Goal: Task Accomplishment & Management: Manage account settings

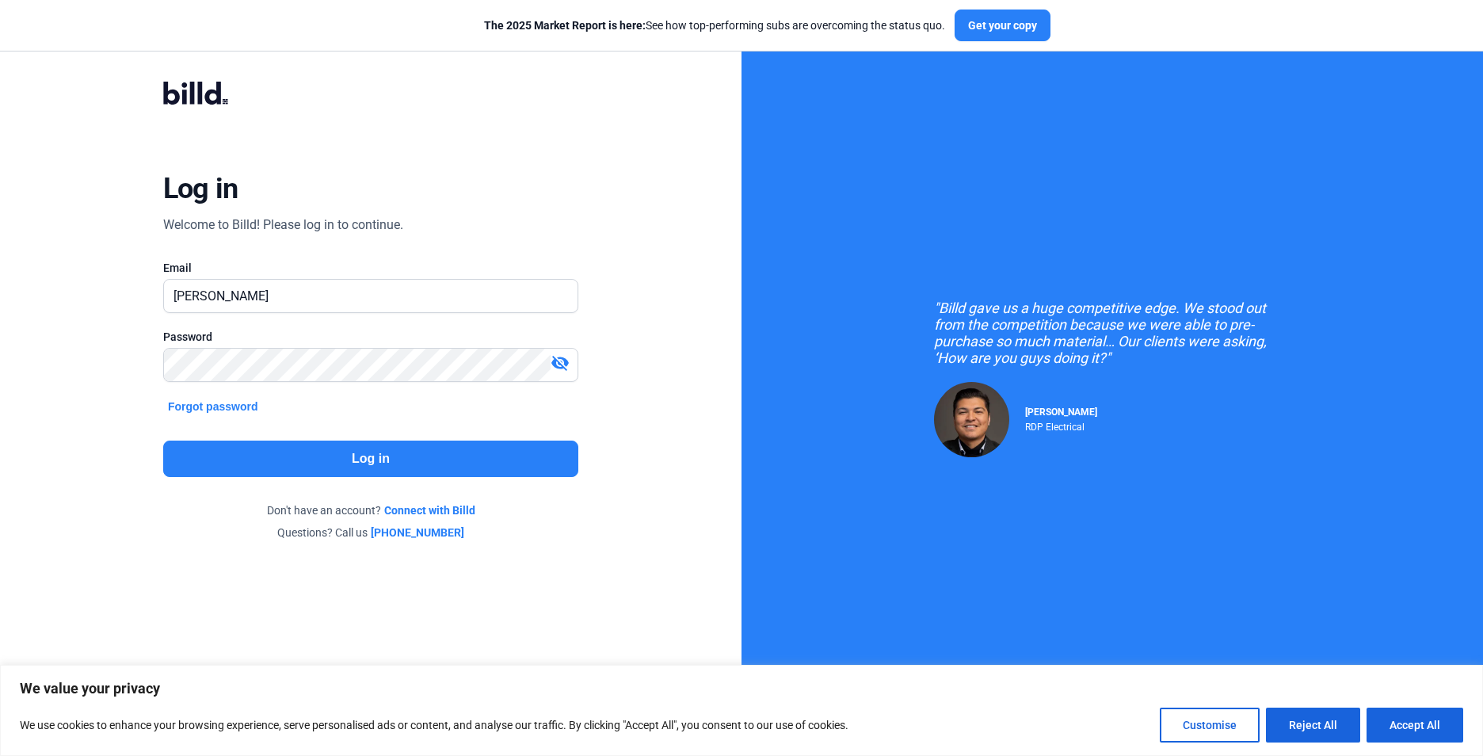
type input "[PERSON_NAME][EMAIL_ADDRESS][DOMAIN_NAME]"
click at [559, 359] on mat-icon "visibility_off" at bounding box center [560, 362] width 19 height 19
click at [409, 460] on button "Log in" at bounding box center [370, 459] width 415 height 36
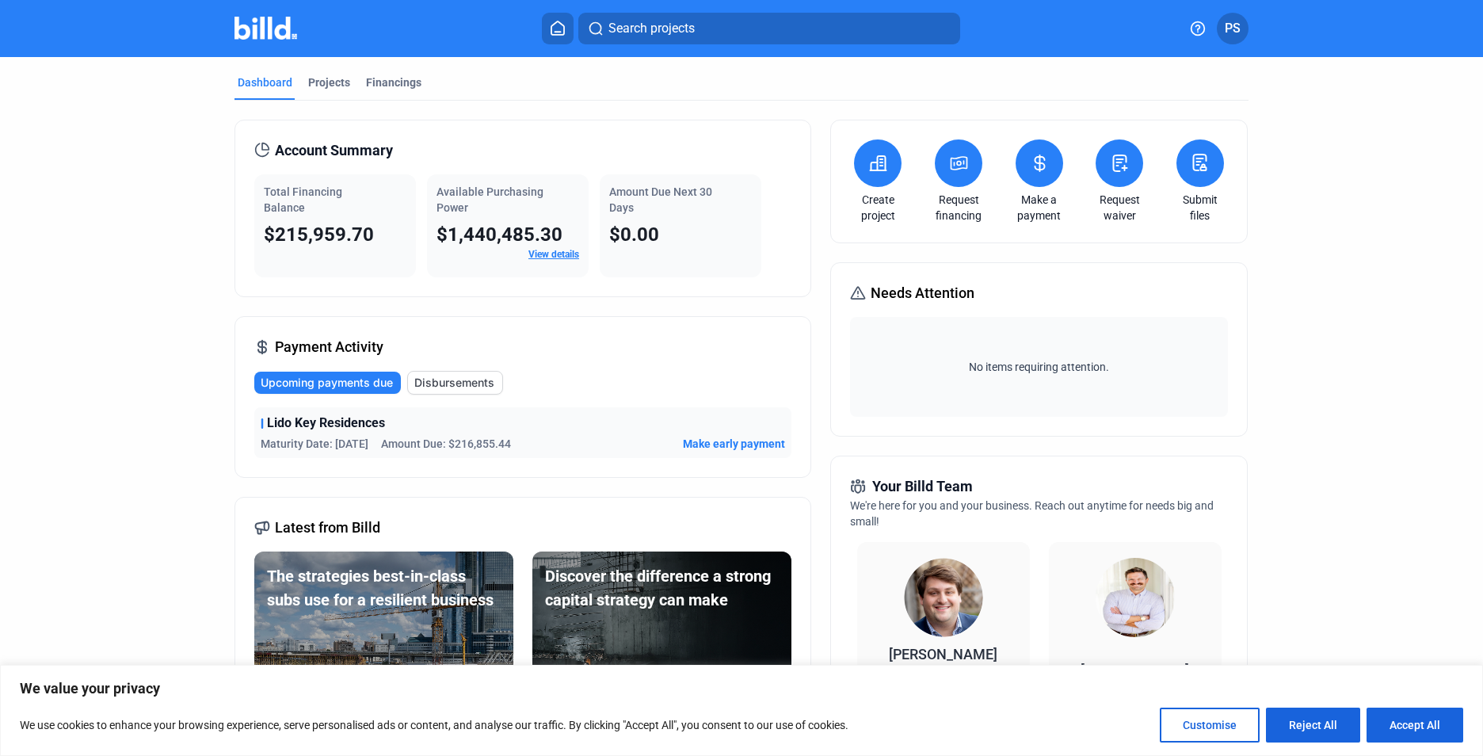
click at [1030, 168] on icon at bounding box center [1040, 163] width 20 height 19
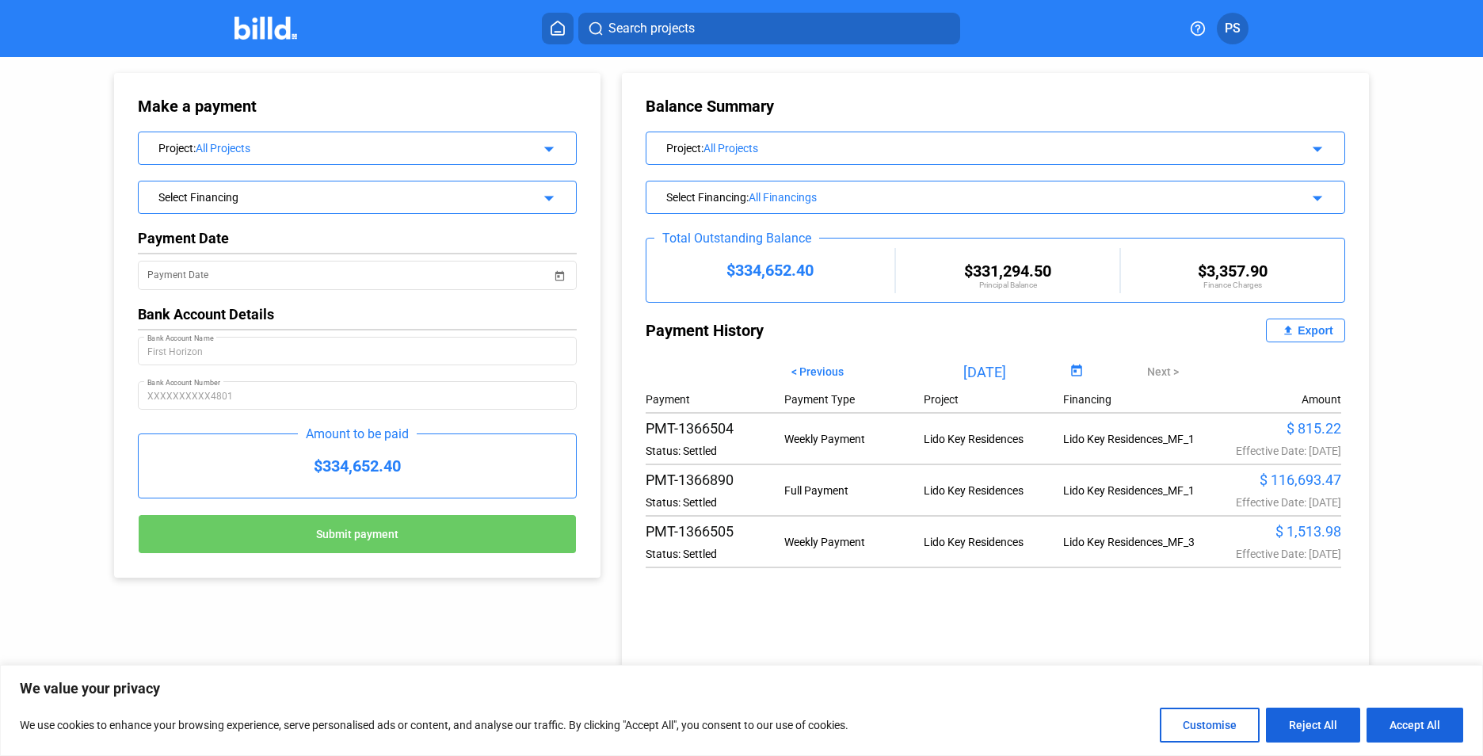
click at [562, 22] on icon at bounding box center [558, 28] width 16 height 15
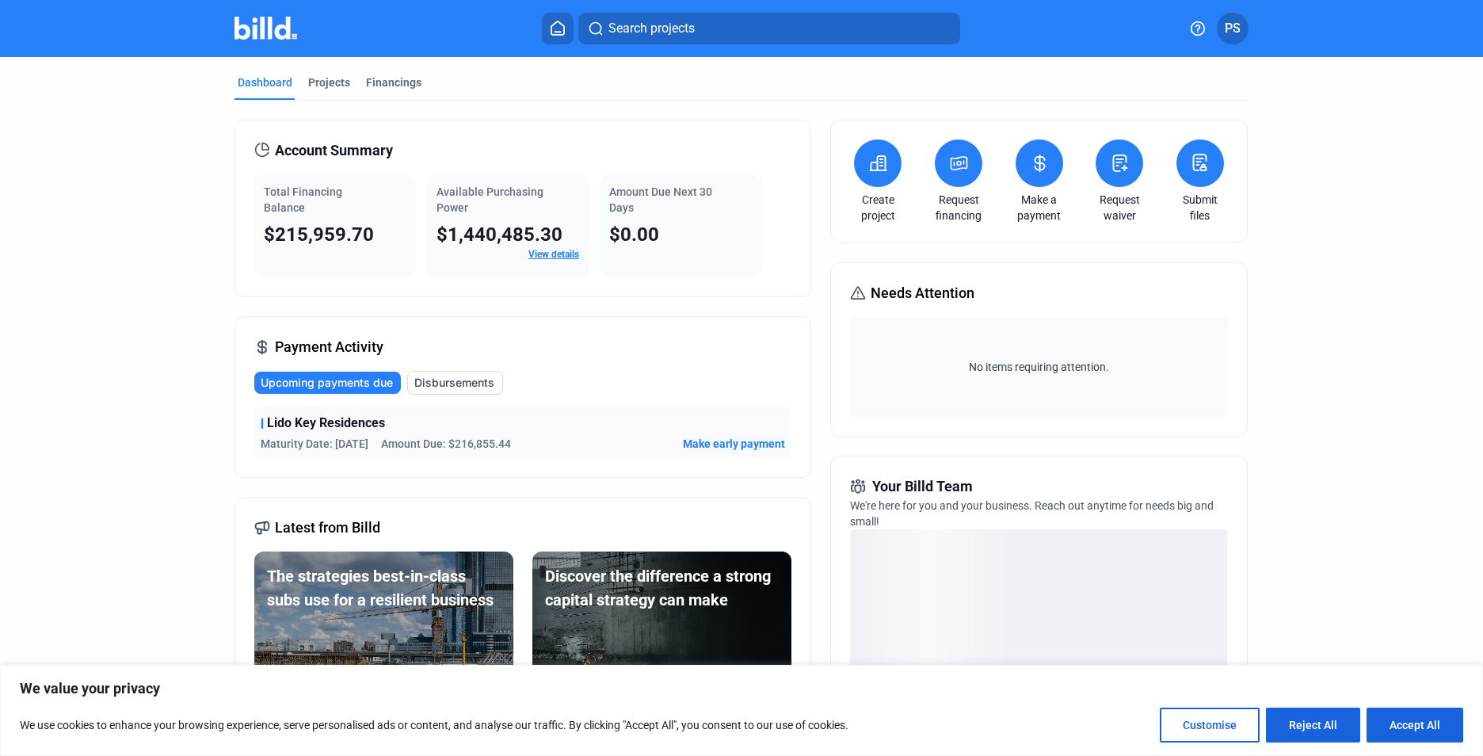
click at [443, 383] on span "Disbursements" at bounding box center [454, 383] width 80 height 16
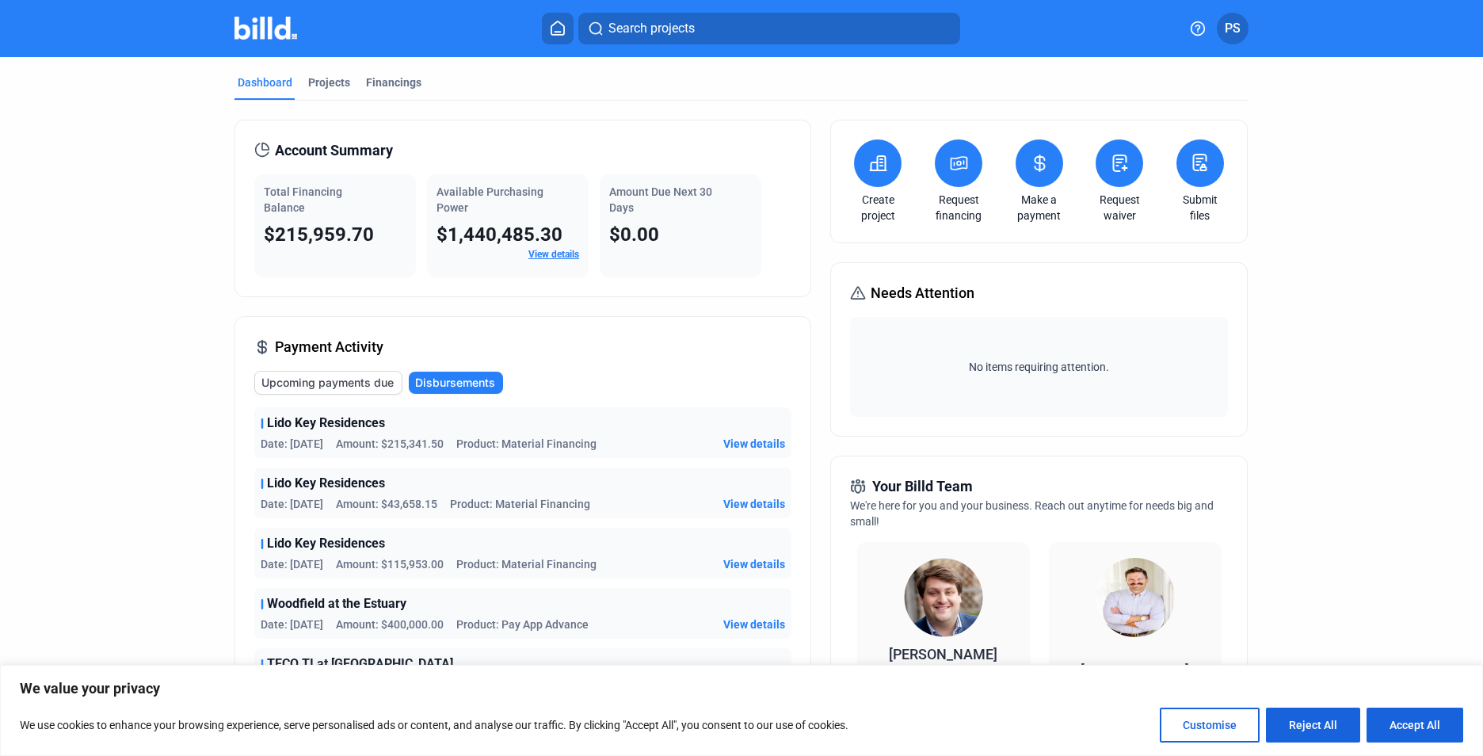
click at [752, 443] on span "View details" at bounding box center [754, 444] width 62 height 16
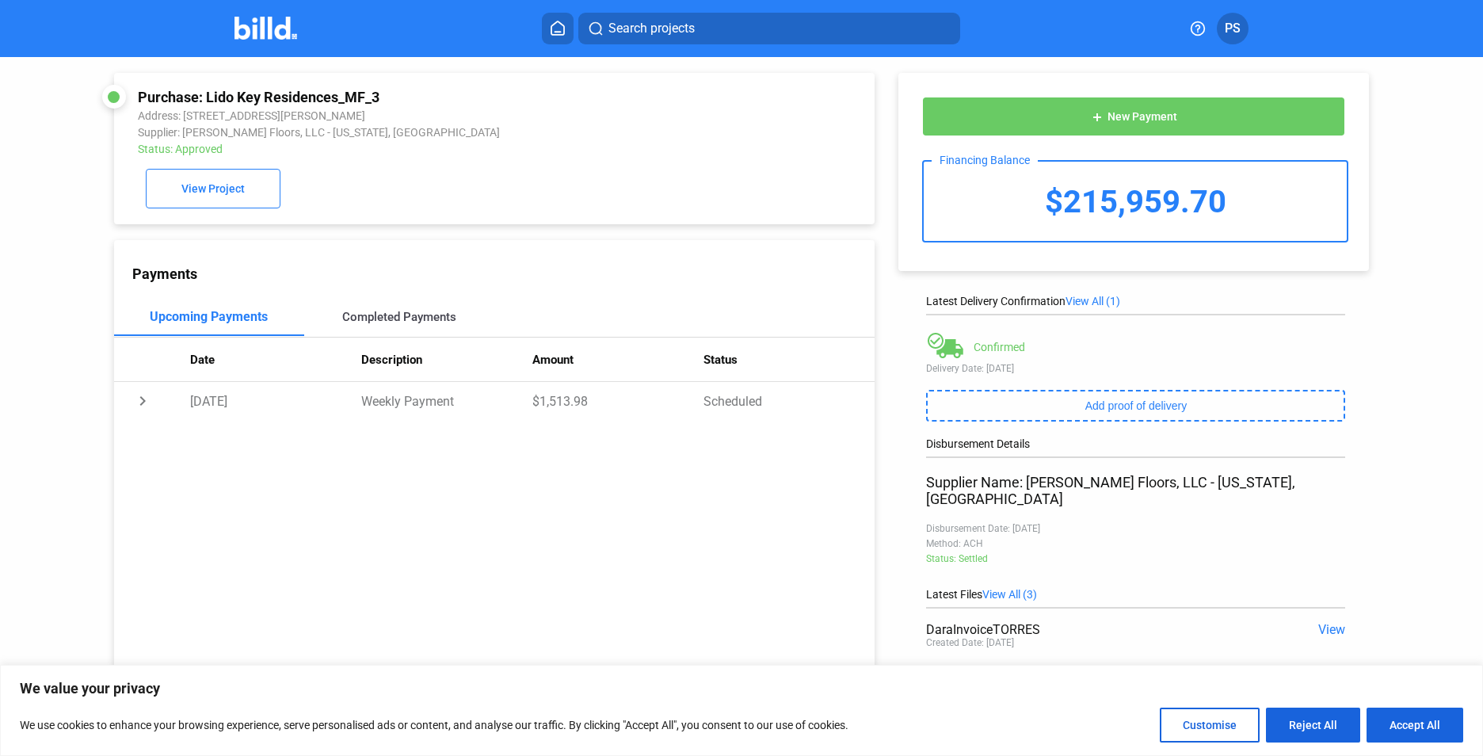
click at [423, 317] on div "Completed Payments" at bounding box center [399, 317] width 114 height 14
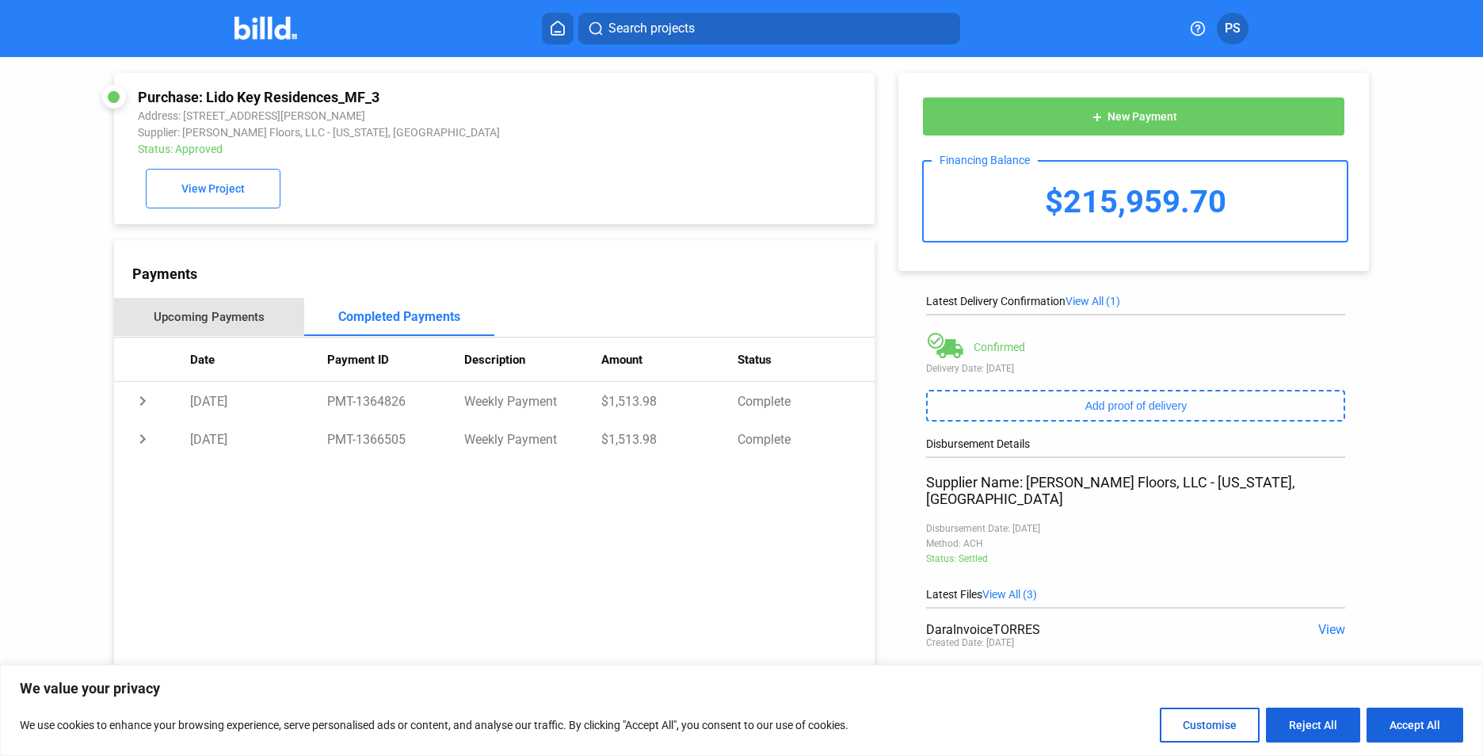
click at [246, 319] on div "Upcoming Payments" at bounding box center [209, 317] width 111 height 14
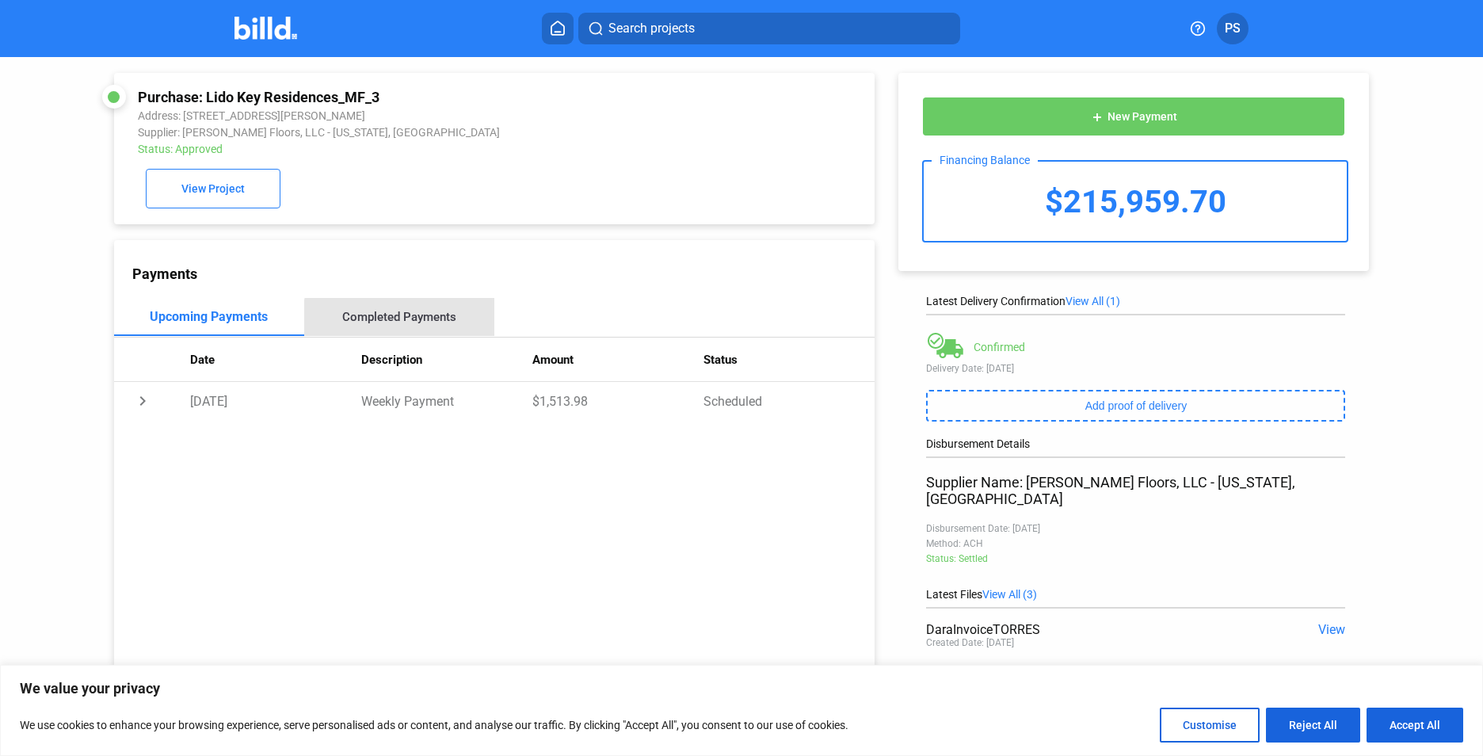
click at [418, 323] on div "Completed Payments" at bounding box center [399, 317] width 114 height 14
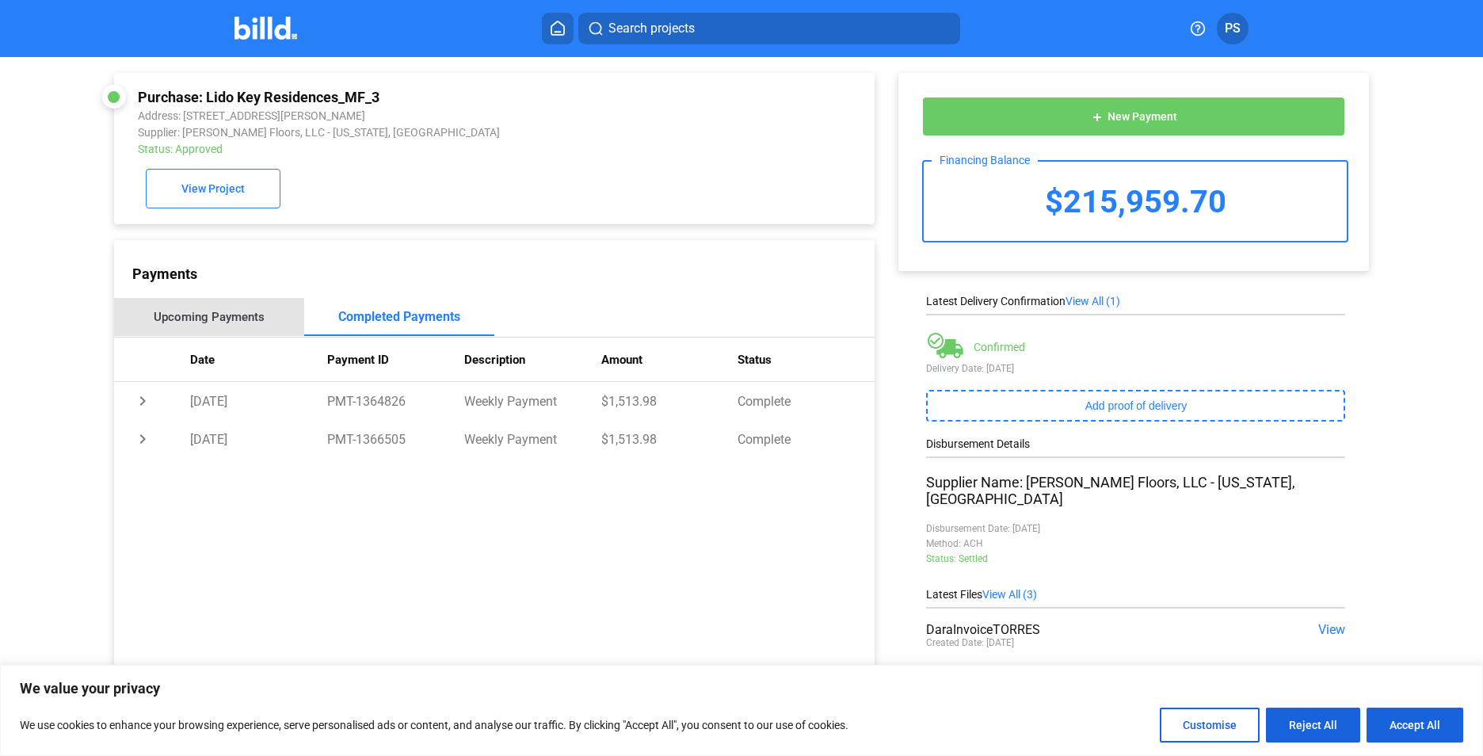
click at [251, 311] on div "Upcoming Payments" at bounding box center [209, 317] width 190 height 38
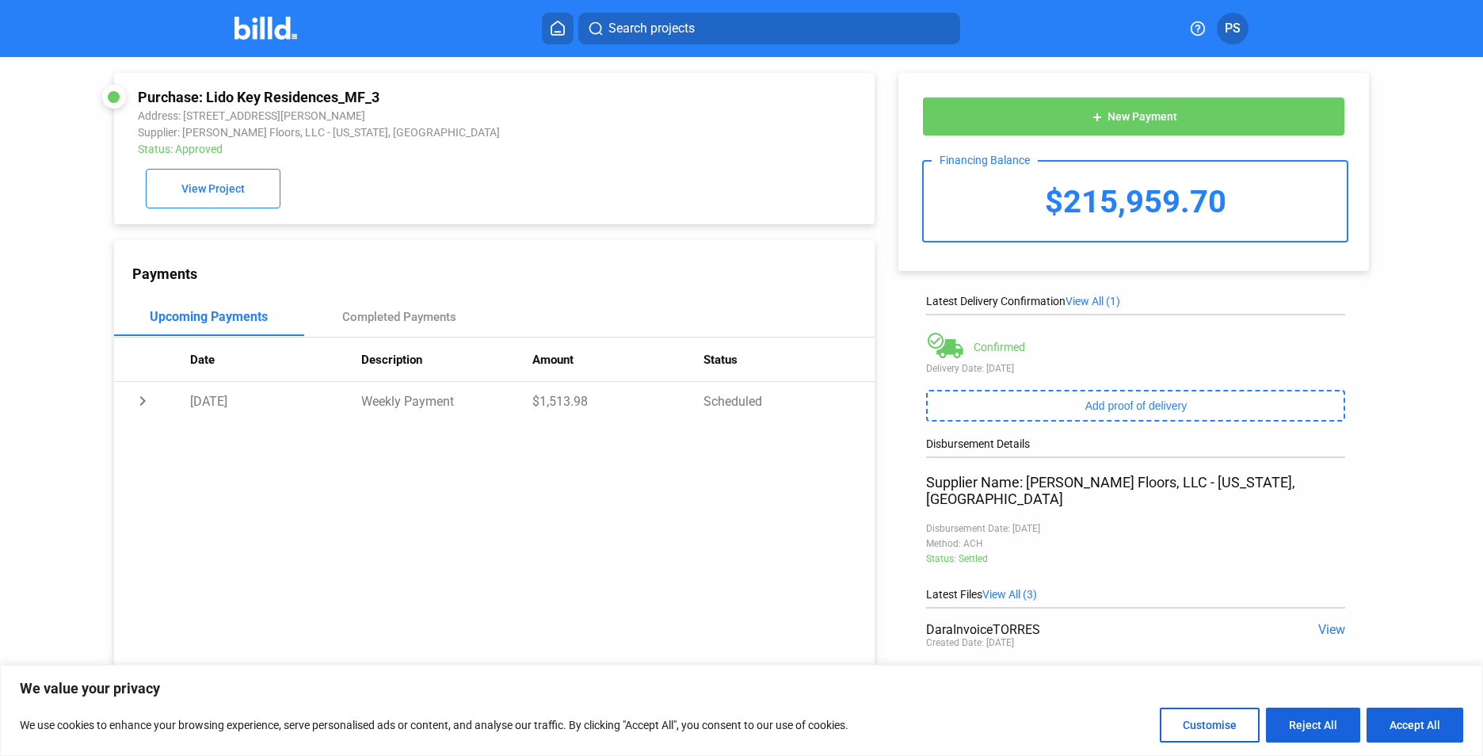
click at [553, 34] on icon at bounding box center [558, 28] width 16 height 15
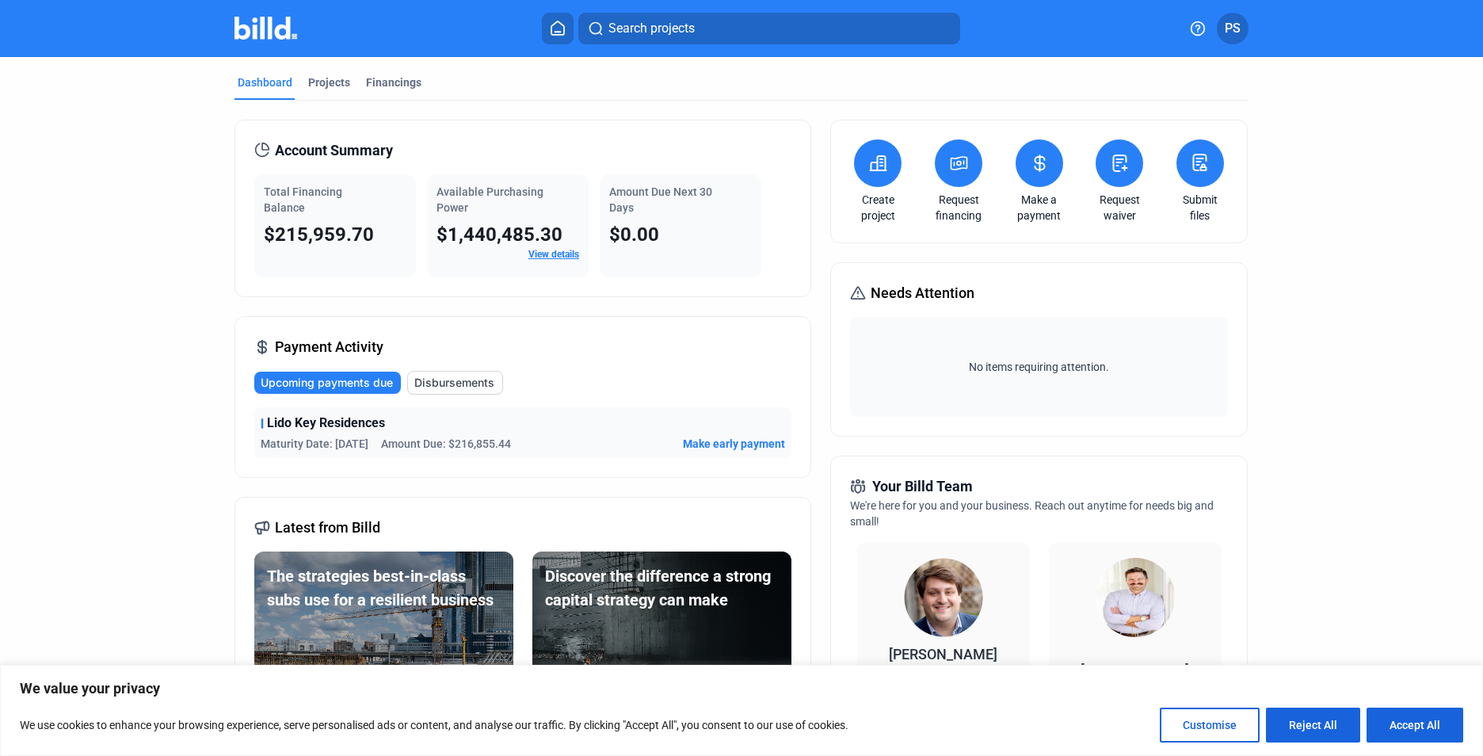
click at [426, 382] on span "Disbursements" at bounding box center [454, 383] width 80 height 16
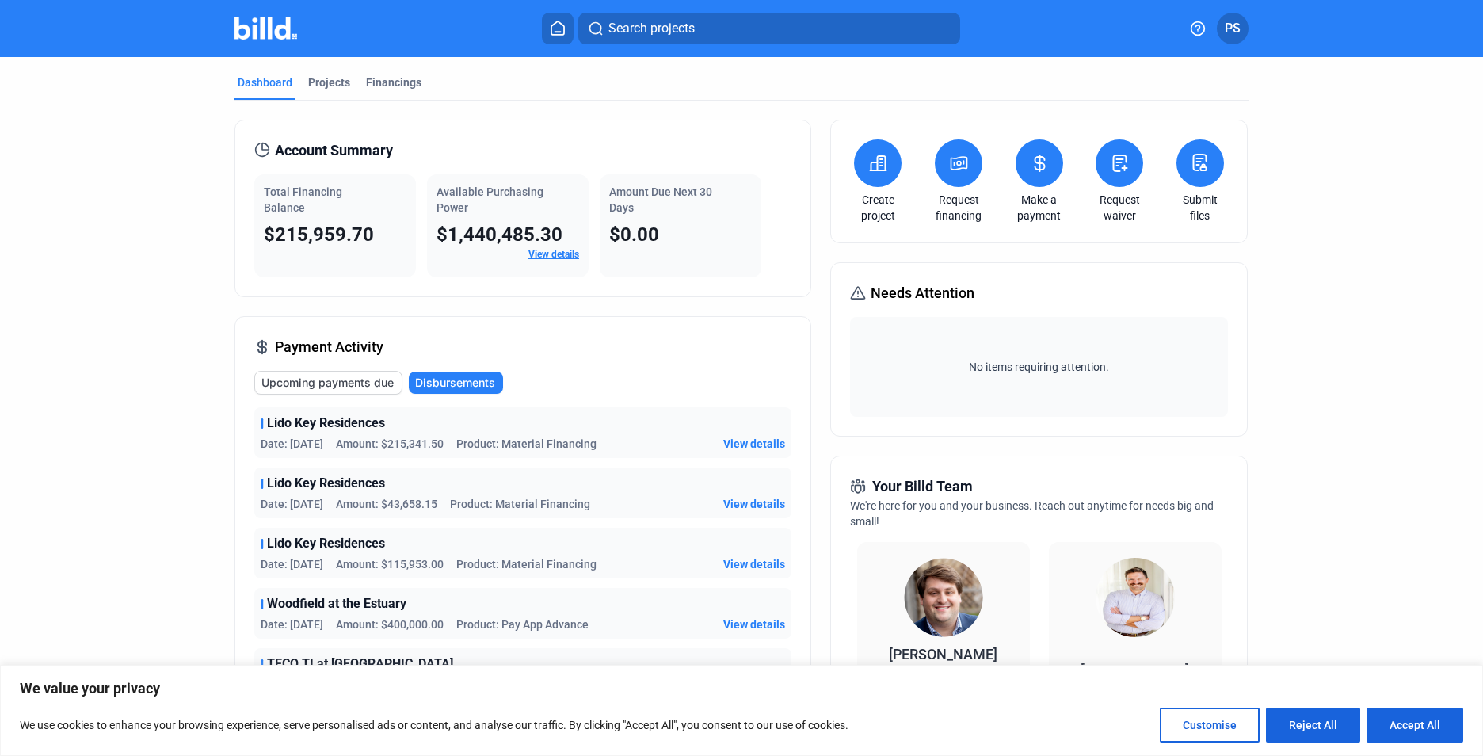
click at [1044, 169] on icon at bounding box center [1040, 163] width 20 height 19
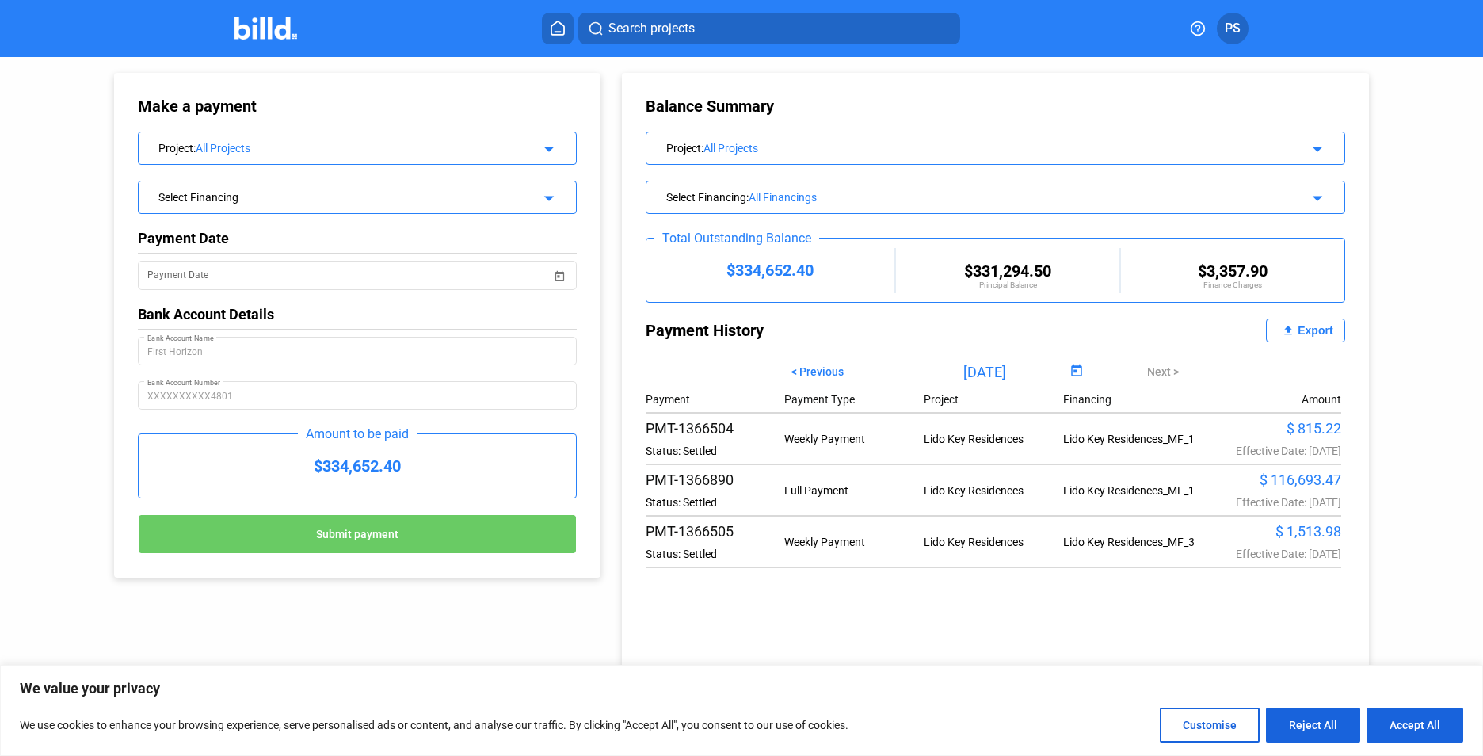
click at [1233, 38] on button "PS" at bounding box center [1233, 29] width 32 height 32
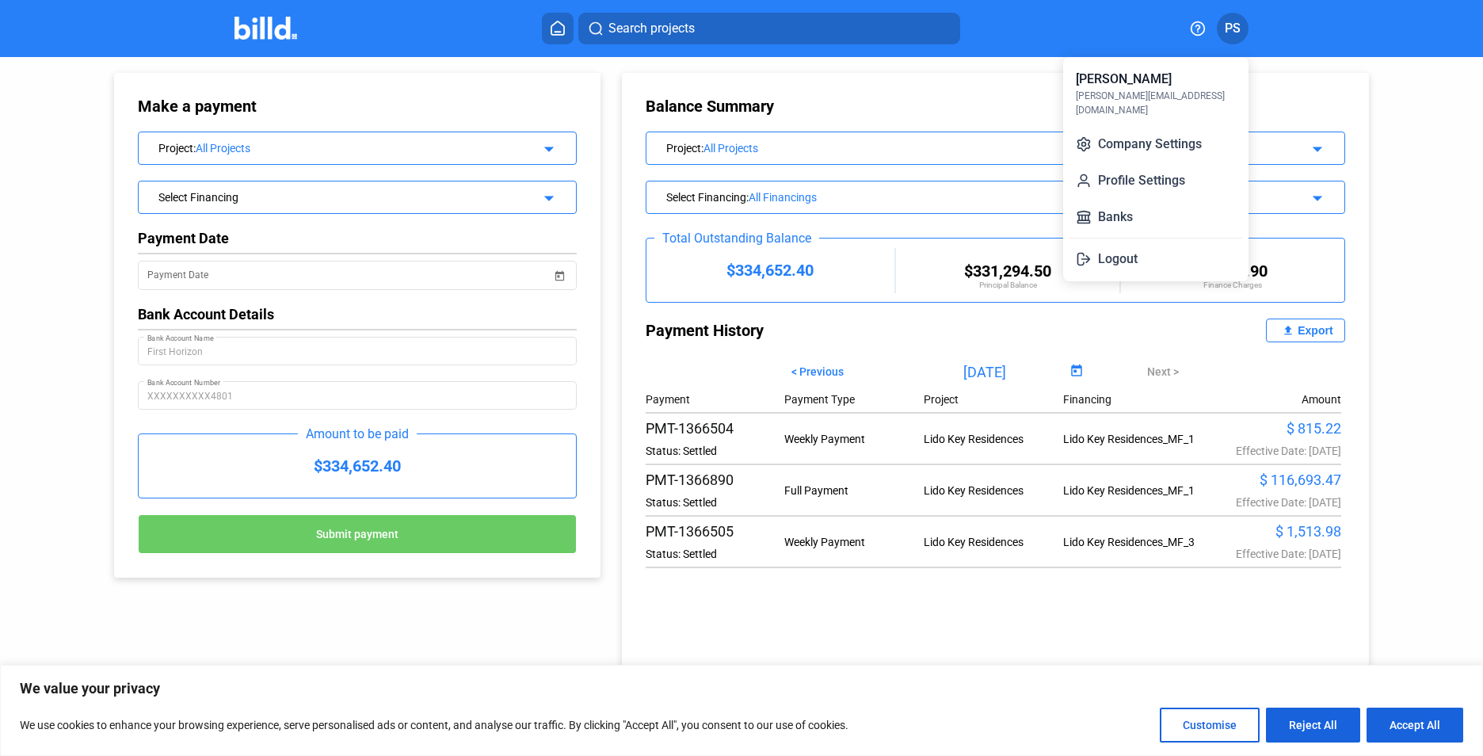
click at [1117, 249] on button "Logout" at bounding box center [1156, 259] width 173 height 32
